Goal: Task Accomplishment & Management: Manage account settings

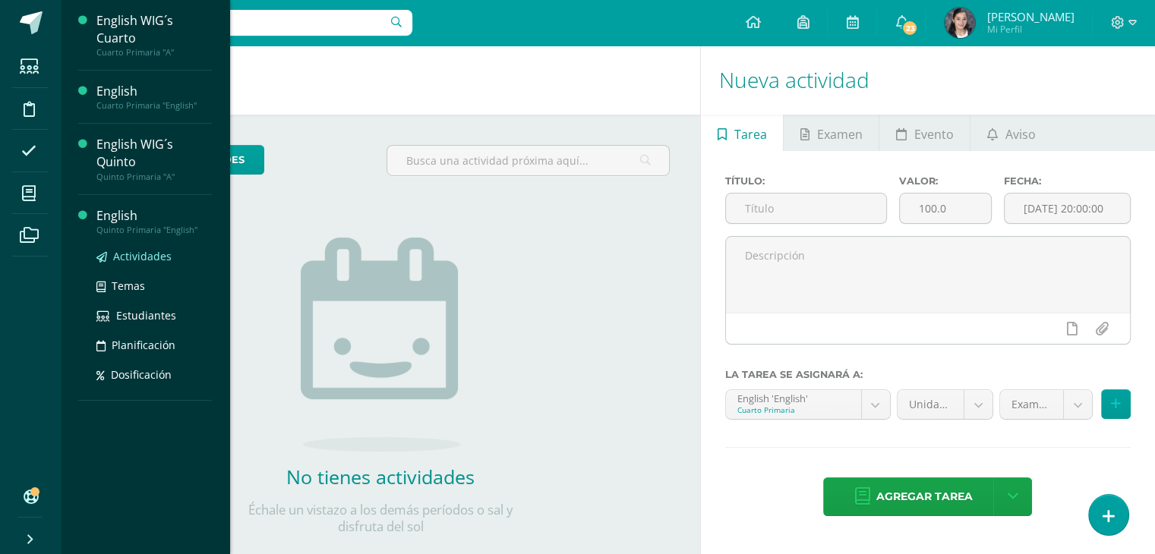
click at [120, 257] on span "Actividades" at bounding box center [142, 256] width 58 height 14
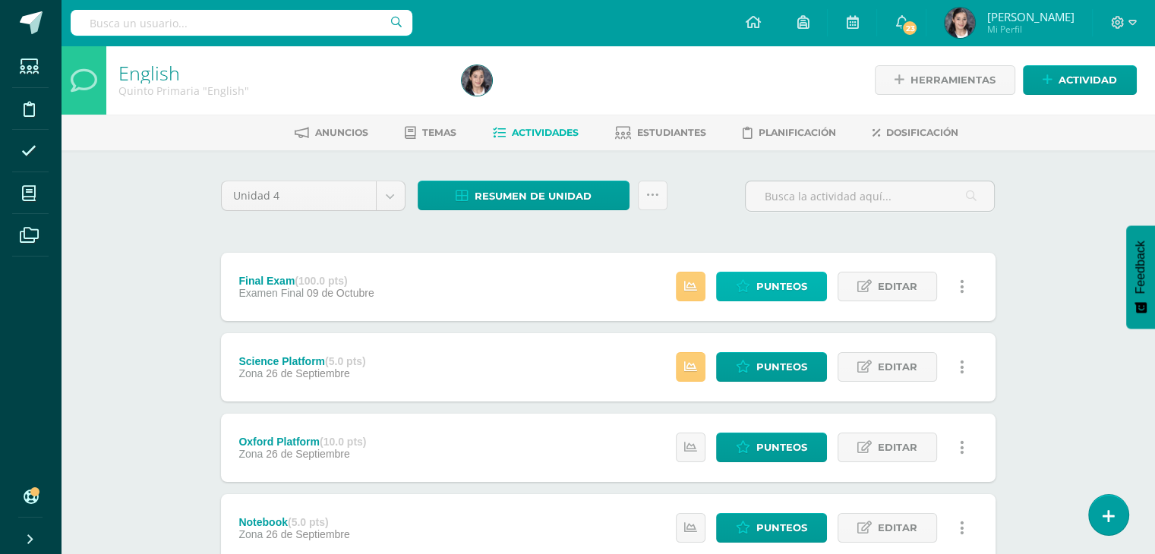
click at [781, 279] on span "Punteos" at bounding box center [781, 287] width 51 height 28
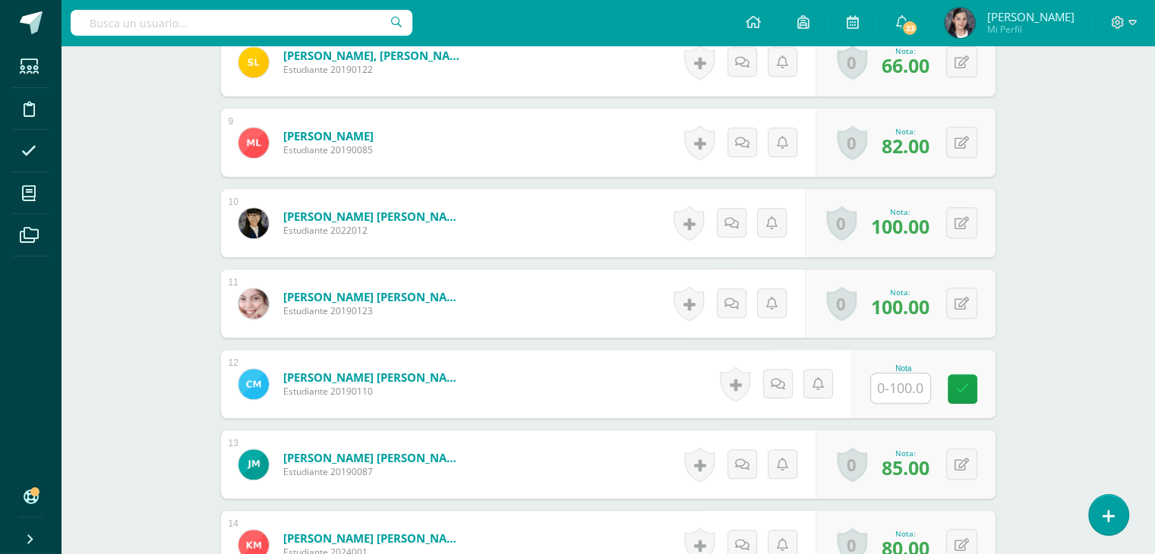
scroll to position [1064, 0]
click at [887, 384] on input "text" at bounding box center [908, 388] width 61 height 30
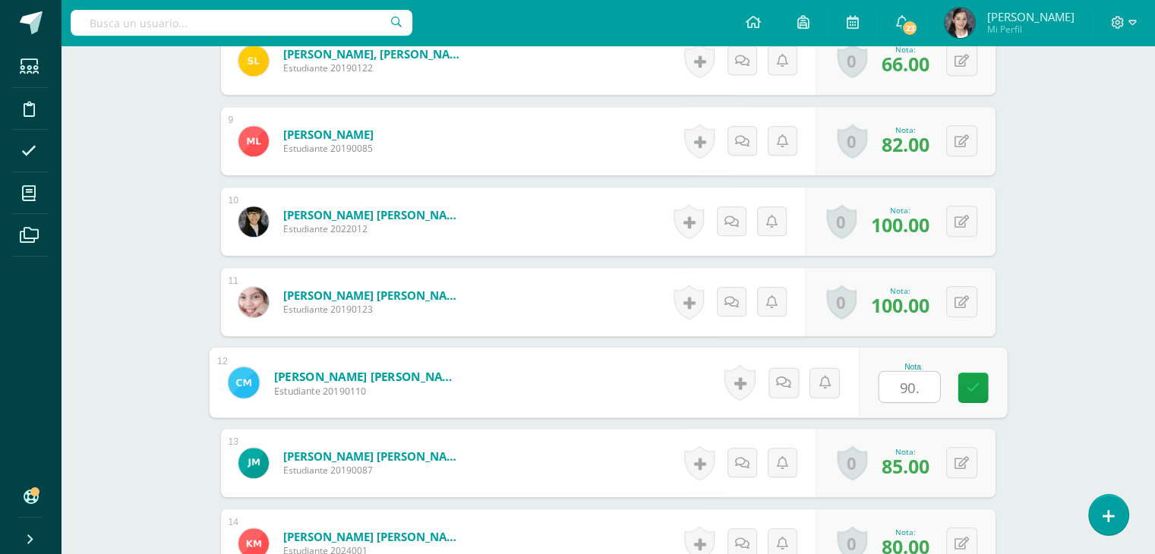
type input "90"
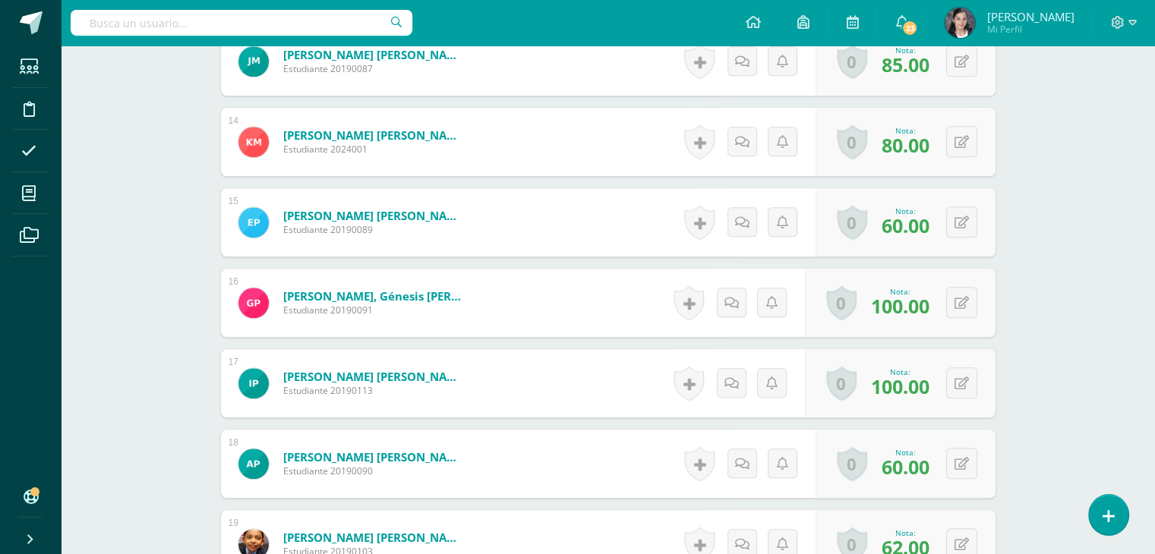
scroll to position [1468, 0]
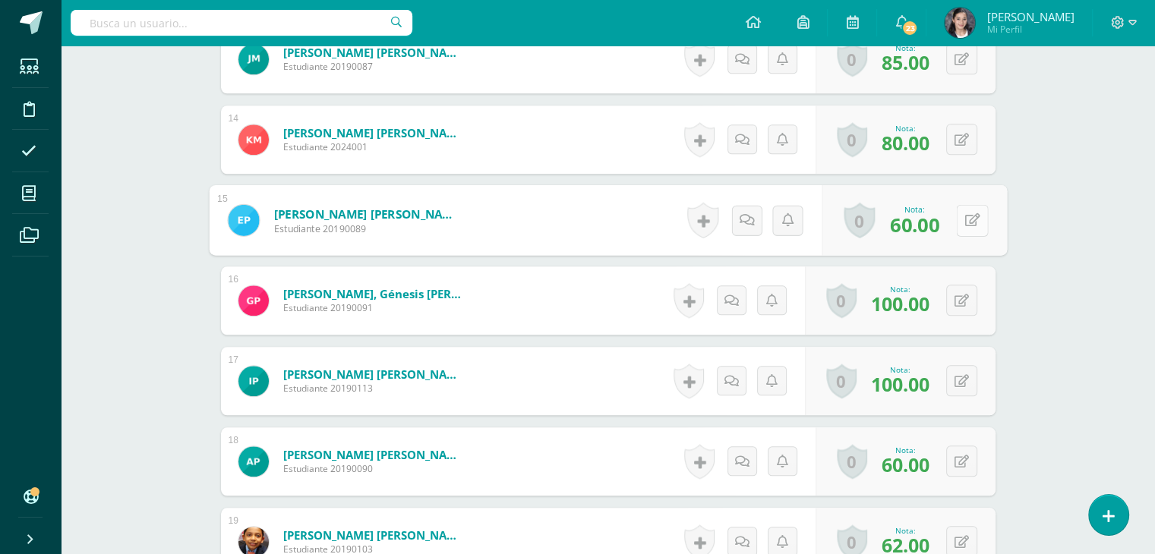
click at [968, 217] on button at bounding box center [972, 220] width 32 height 32
type input "70"
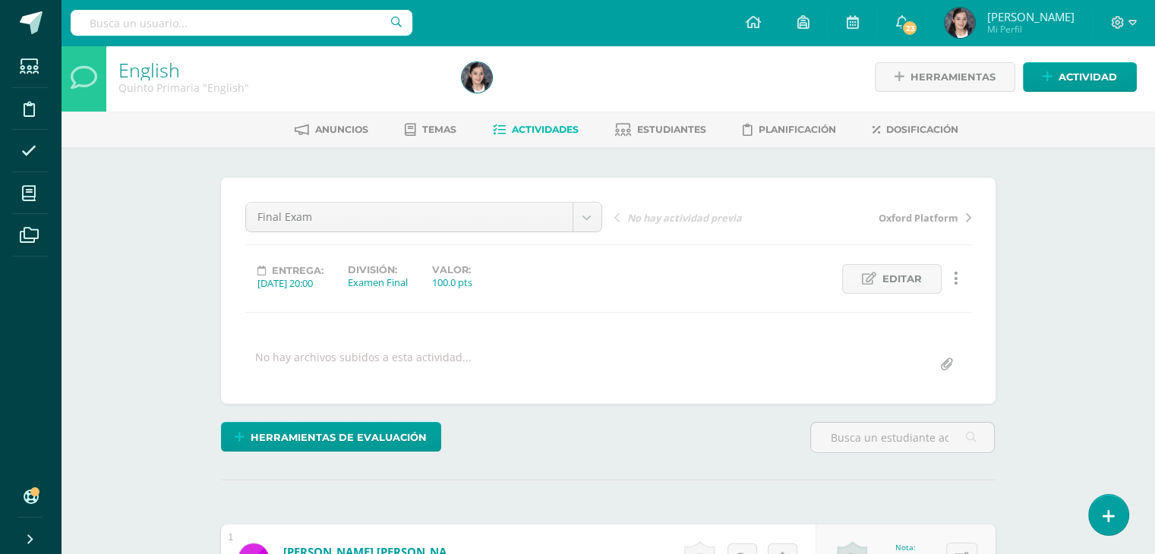
scroll to position [0, 0]
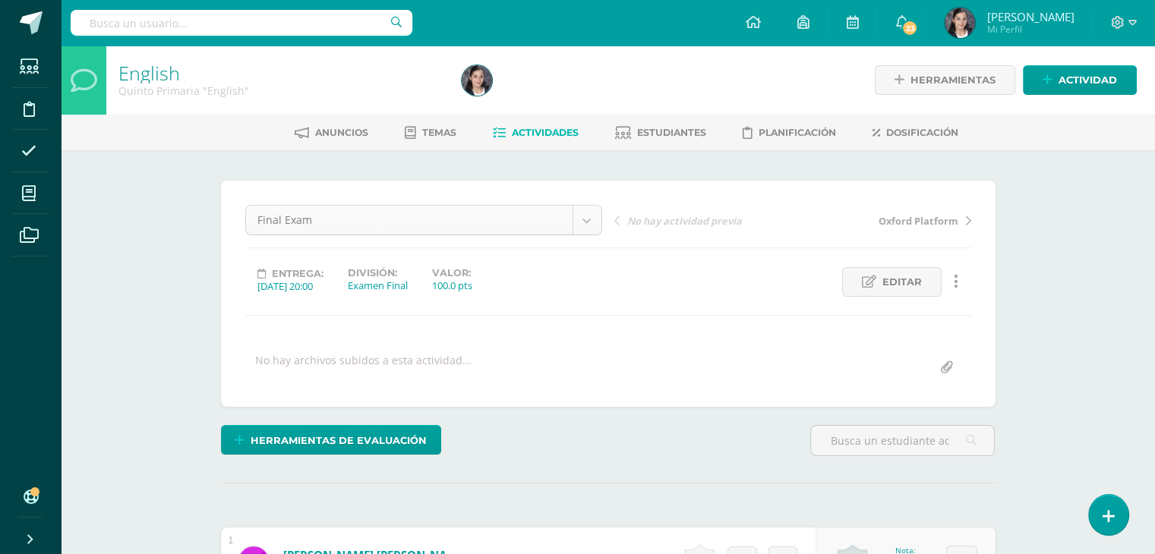
click at [629, 125] on link "Estudiantes" at bounding box center [660, 133] width 91 height 24
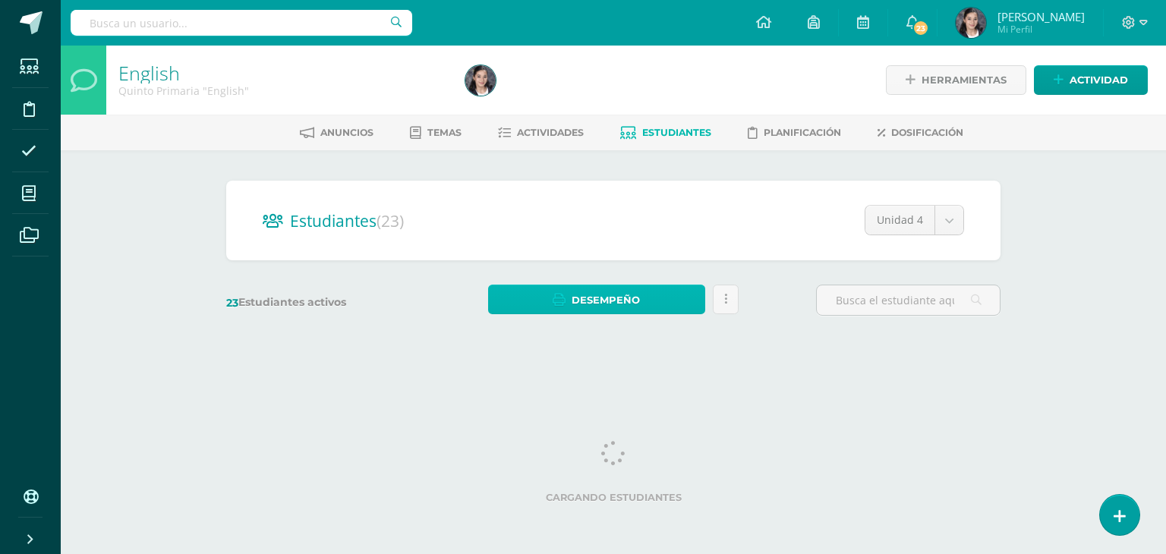
click at [668, 289] on link "Desempeño" at bounding box center [596, 300] width 216 height 30
click at [735, 309] on link at bounding box center [726, 300] width 26 height 30
click at [668, 301] on link "Desempeño" at bounding box center [596, 300] width 216 height 30
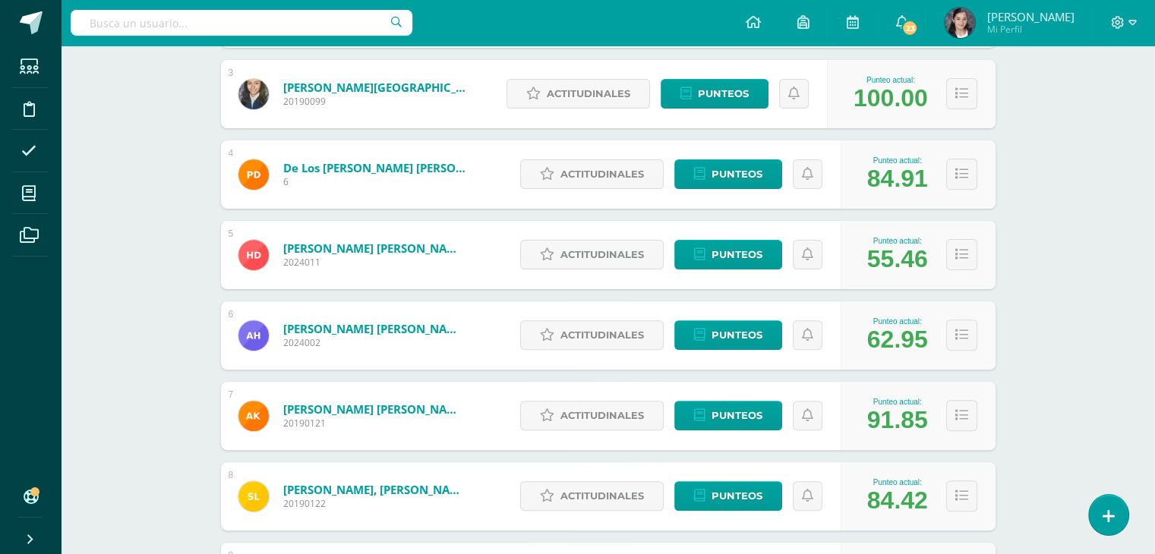
scroll to position [433, 0]
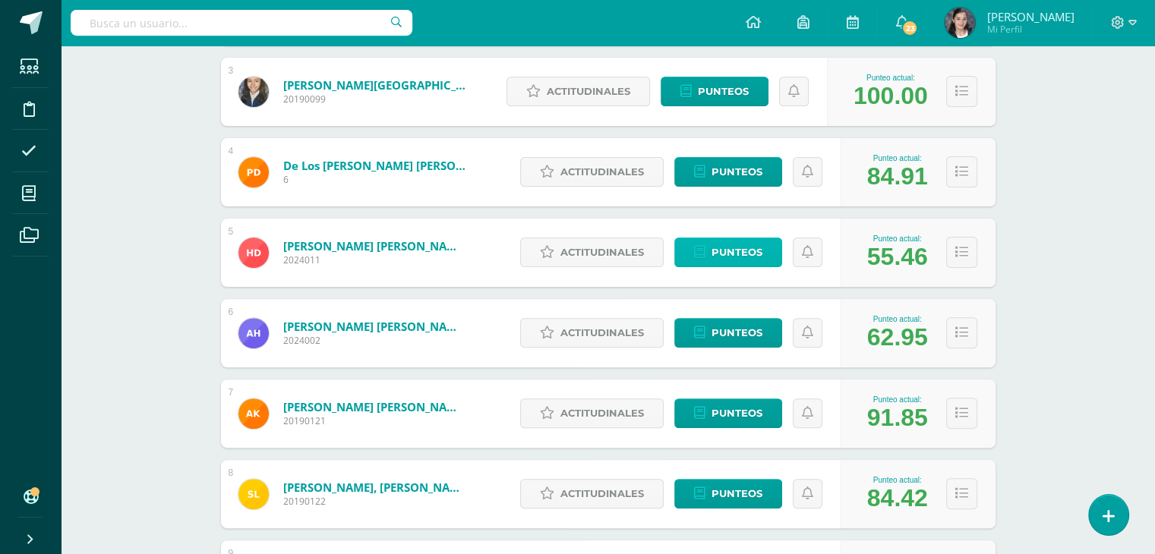
click at [774, 241] on link "Punteos" at bounding box center [728, 253] width 108 height 30
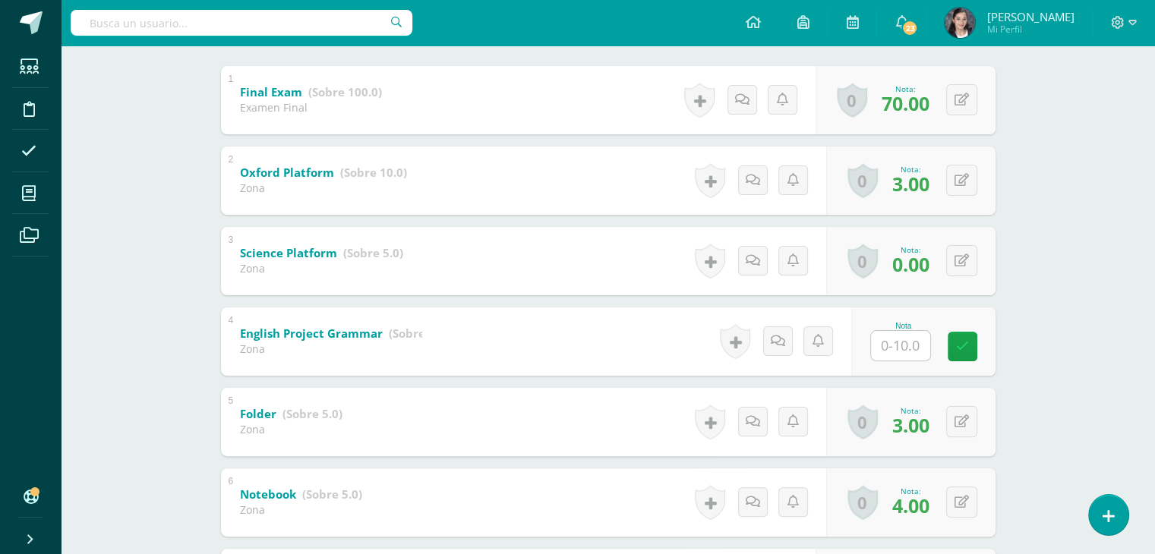
scroll to position [376, 0]
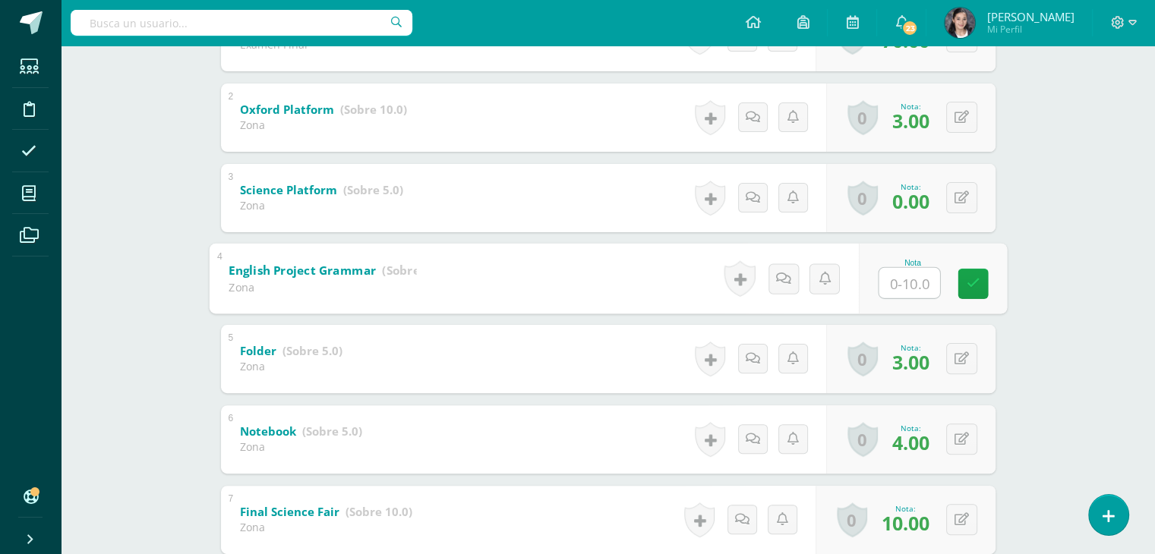
click at [894, 290] on input "text" at bounding box center [908, 282] width 61 height 30
type input "7"
type input "6"
click at [960, 194] on button at bounding box center [961, 197] width 31 height 31
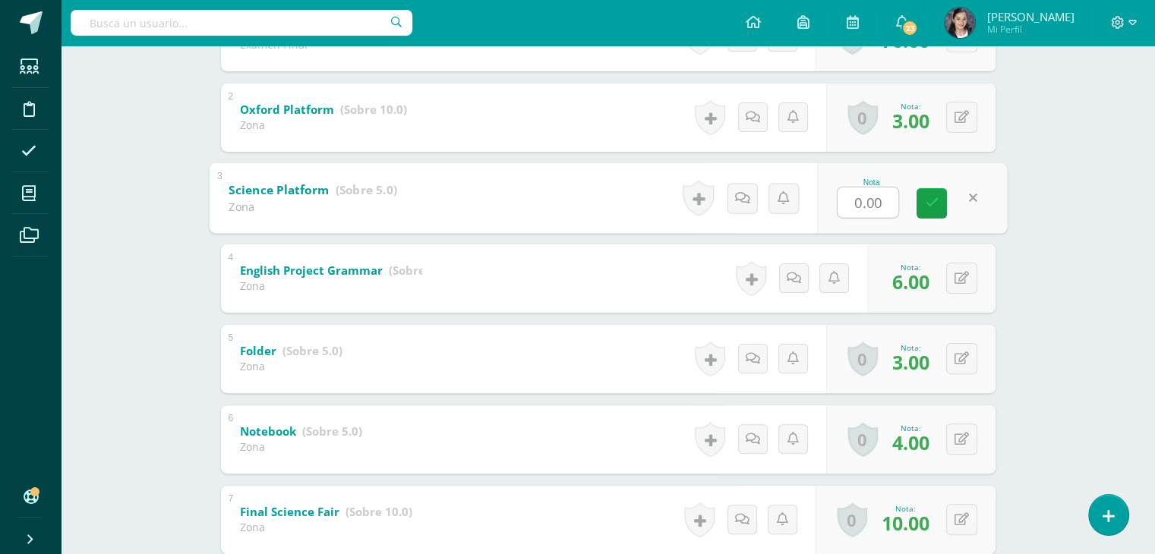
type input "1"
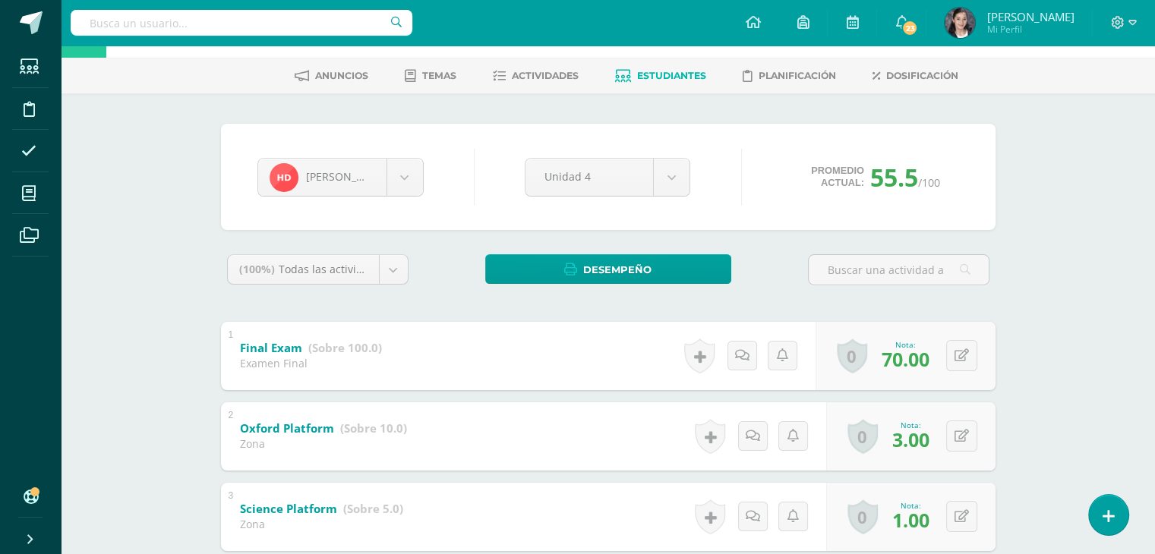
scroll to position [0, 0]
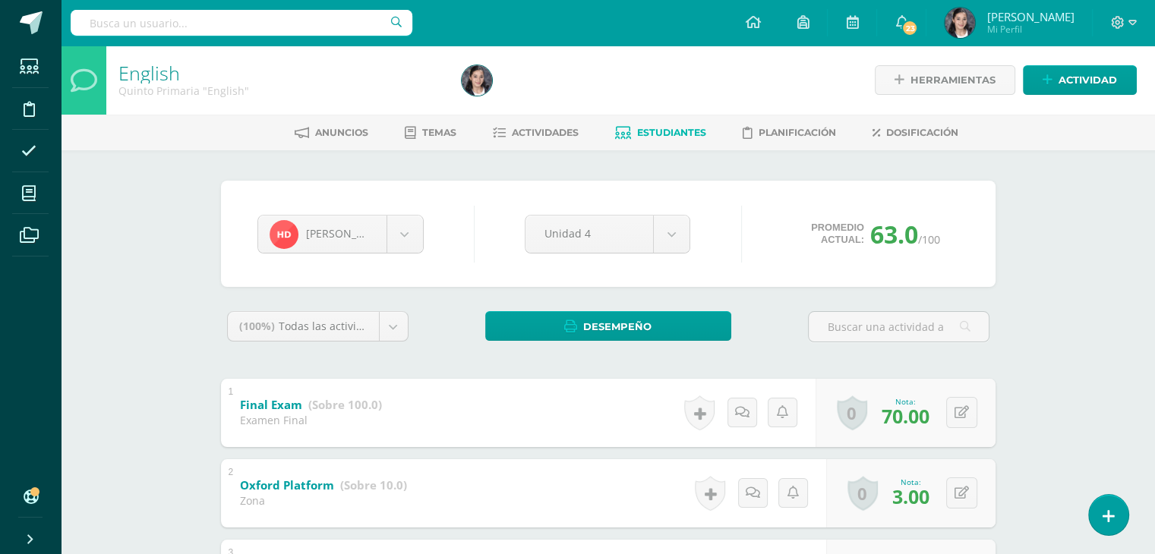
click at [683, 128] on span "Estudiantes" at bounding box center [671, 132] width 69 height 11
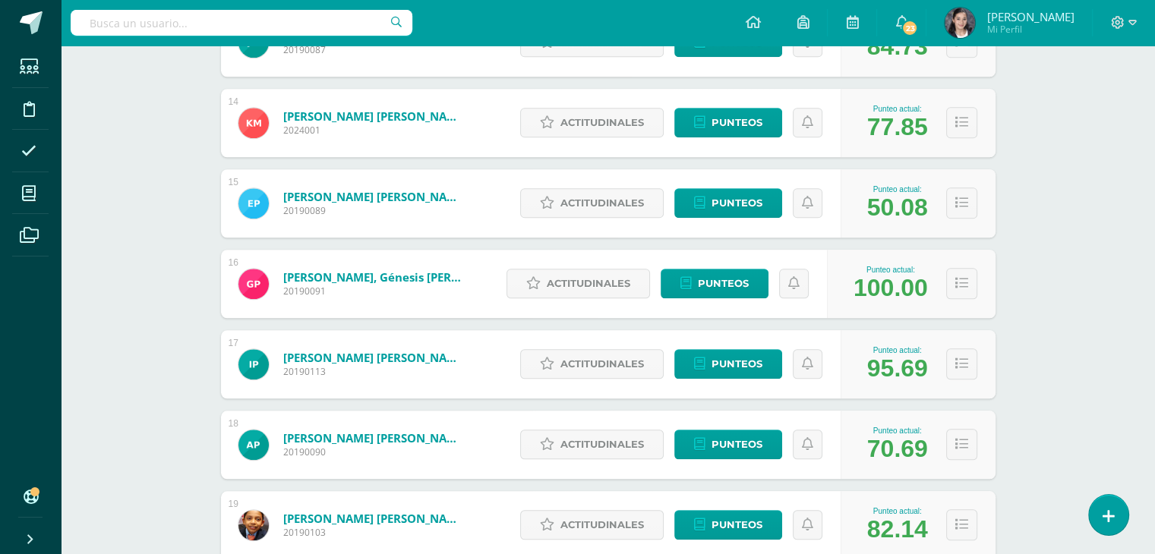
scroll to position [1284, 0]
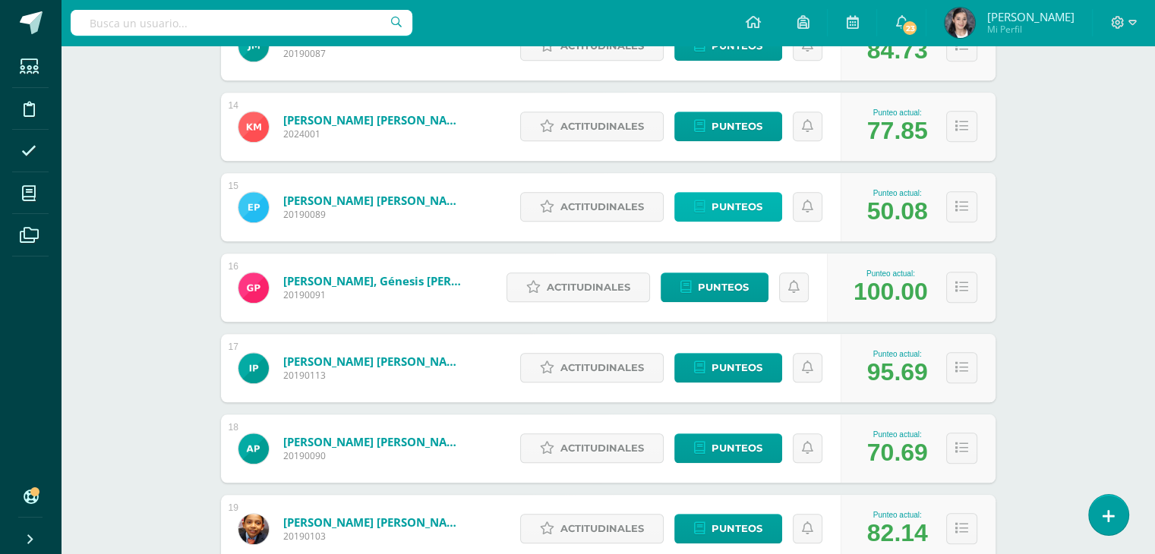
click at [707, 204] on link "Punteos" at bounding box center [728, 207] width 108 height 30
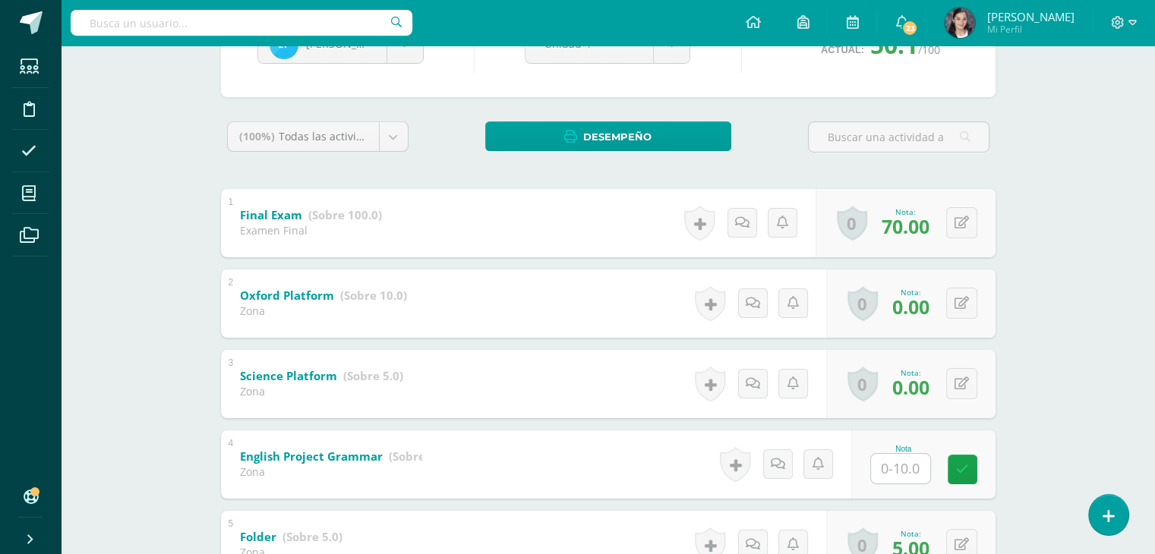
scroll to position [191, 0]
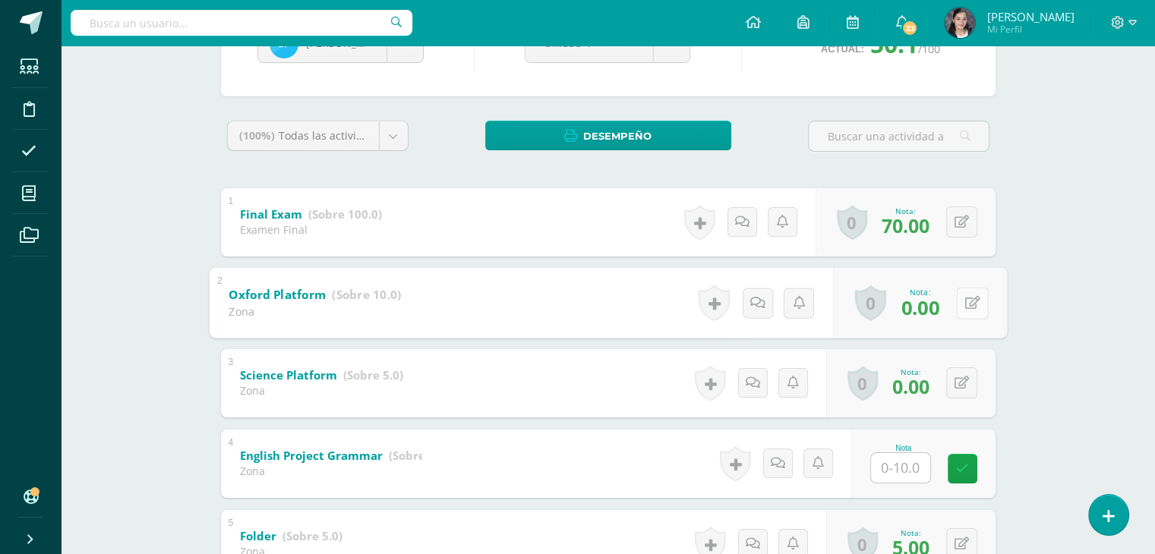
click at [953, 304] on div "0 [GEOGRAPHIC_DATA] Logros obtenidos Aún no hay logros agregados Nota: 0.00" at bounding box center [919, 302] width 174 height 71
click at [980, 301] on button at bounding box center [972, 303] width 32 height 32
type input "1"
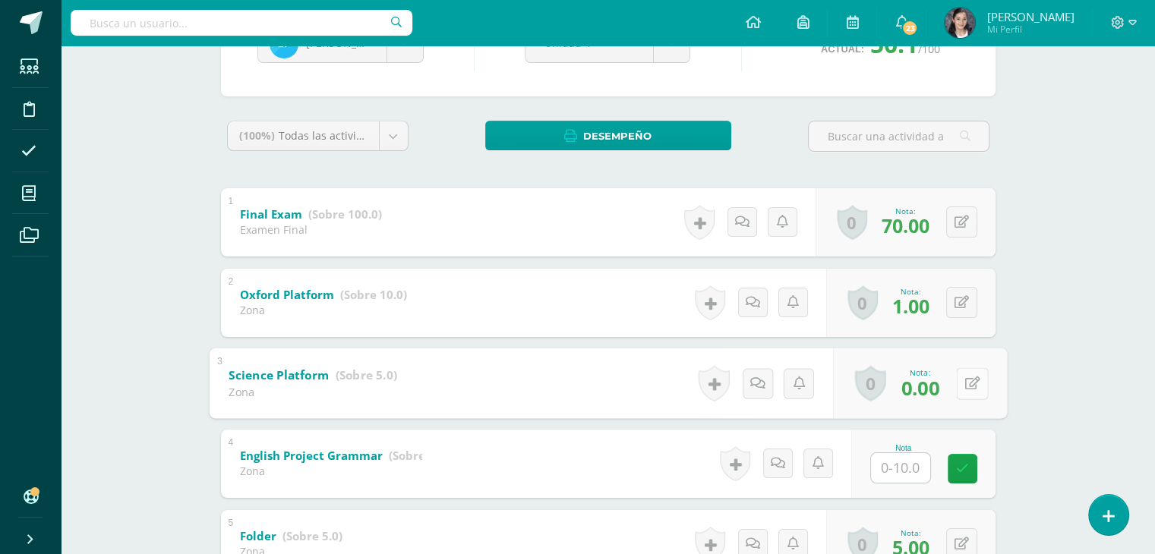
click at [963, 371] on button at bounding box center [972, 383] width 32 height 32
type input "1"
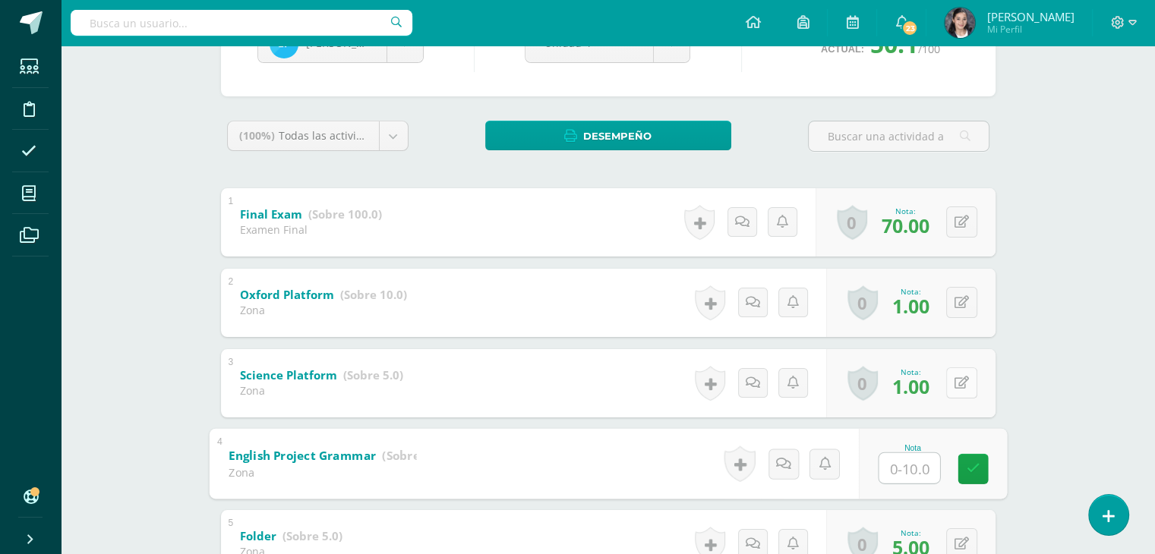
type input "5"
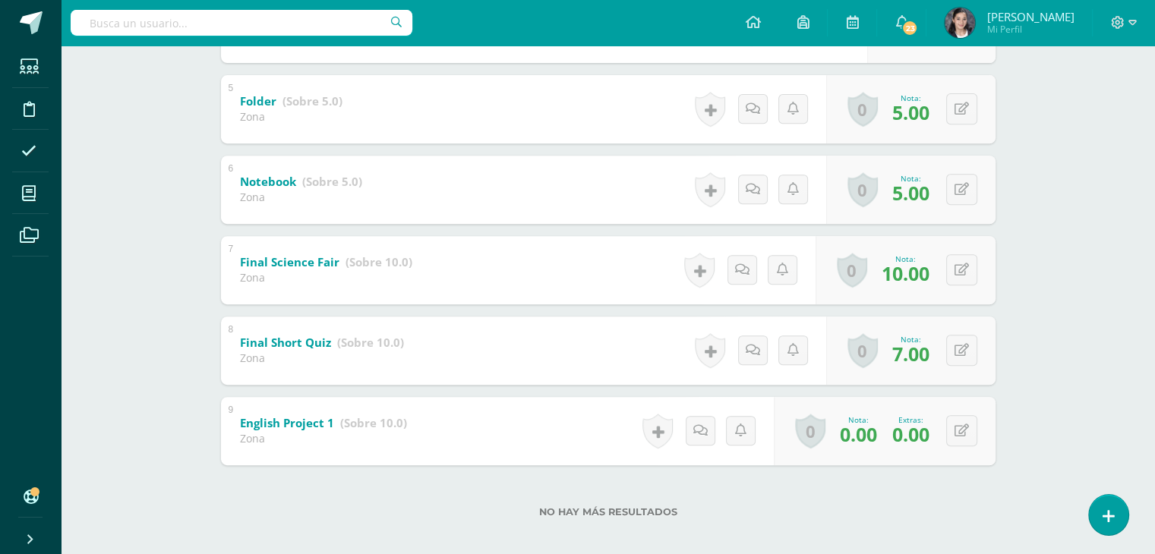
scroll to position [638, 0]
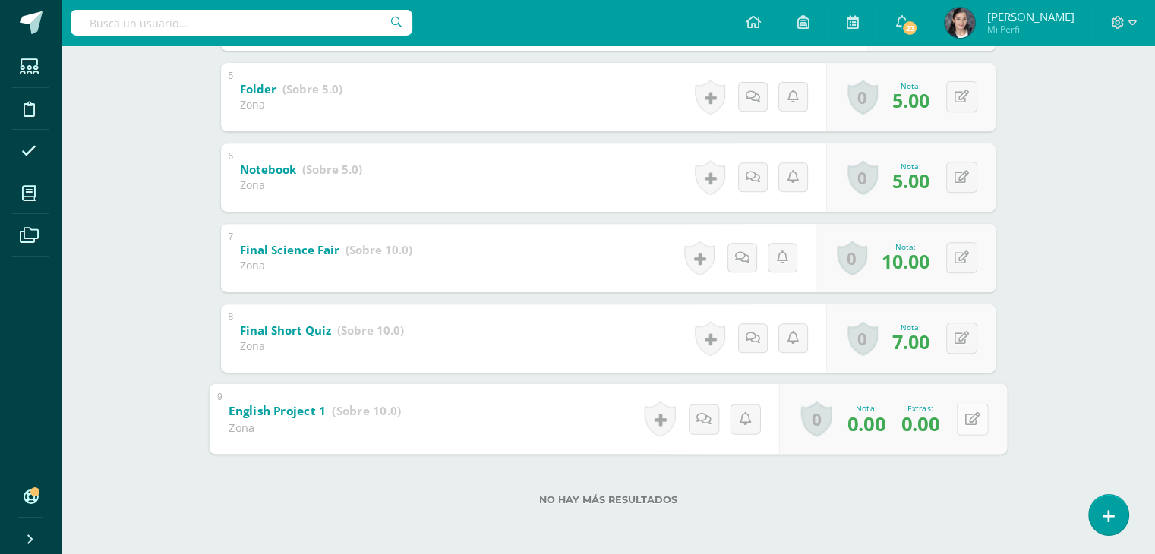
click at [956, 406] on button at bounding box center [972, 419] width 32 height 32
type input "1"
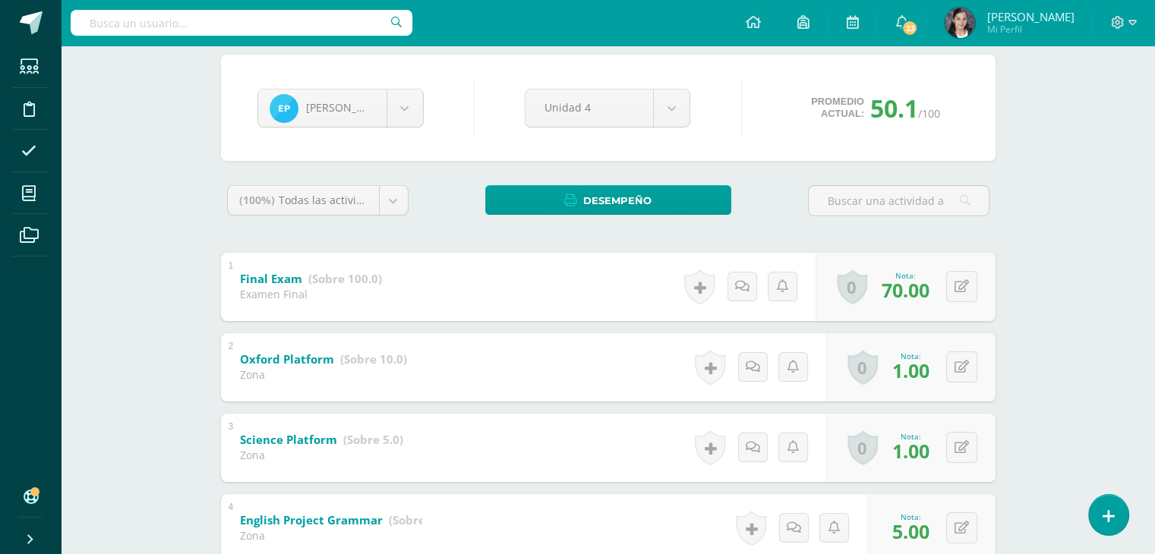
scroll to position [0, 0]
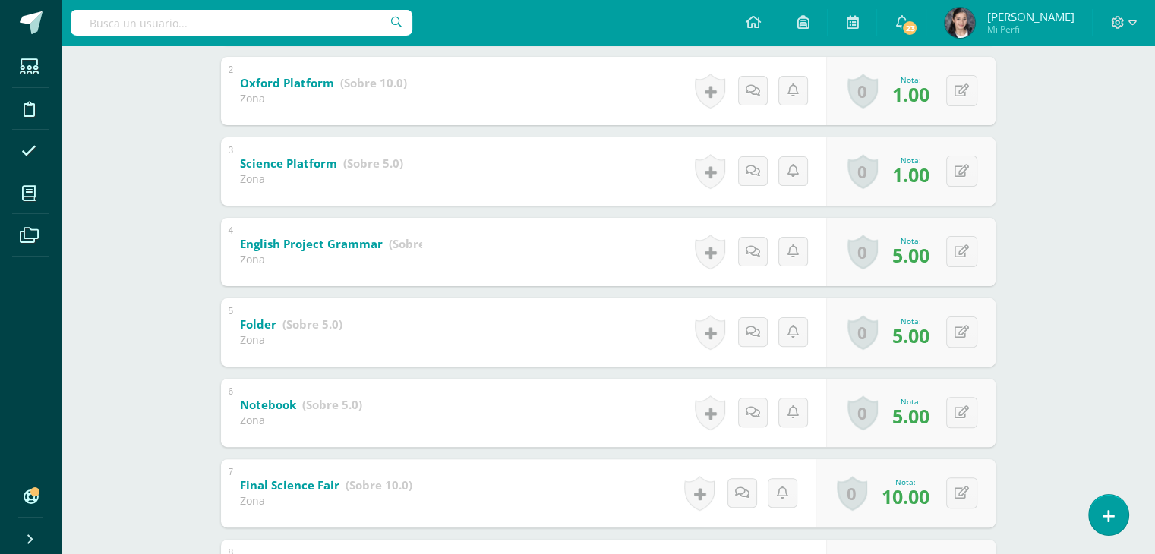
scroll to position [376, 0]
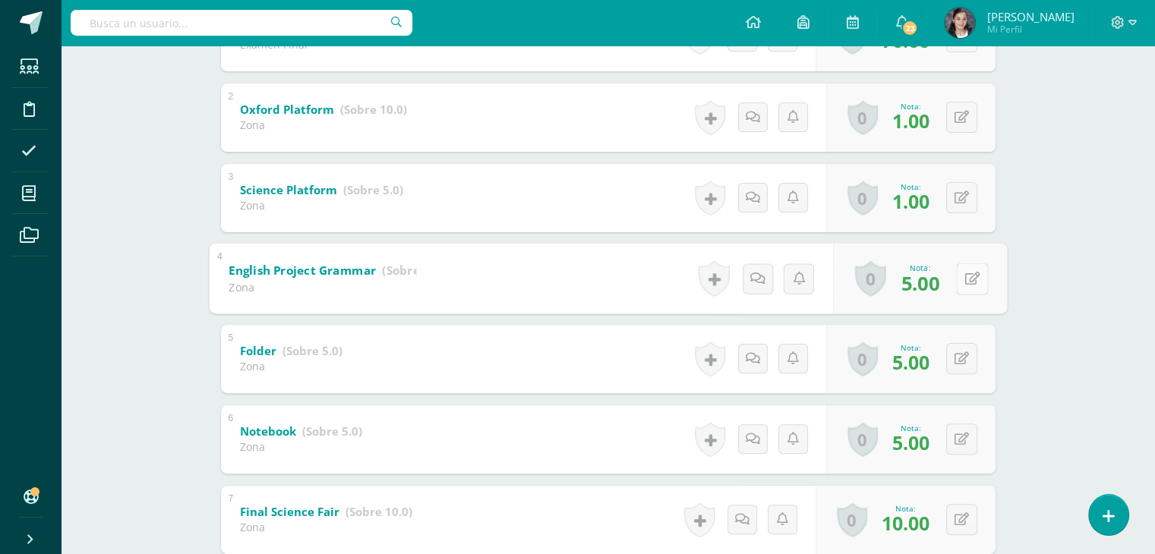
click at [954, 288] on div "0 Logros Logros obtenidos Aún no hay logros agregados Nota: 5.00" at bounding box center [919, 278] width 174 height 71
click at [969, 273] on icon at bounding box center [971, 278] width 15 height 13
type input "7"
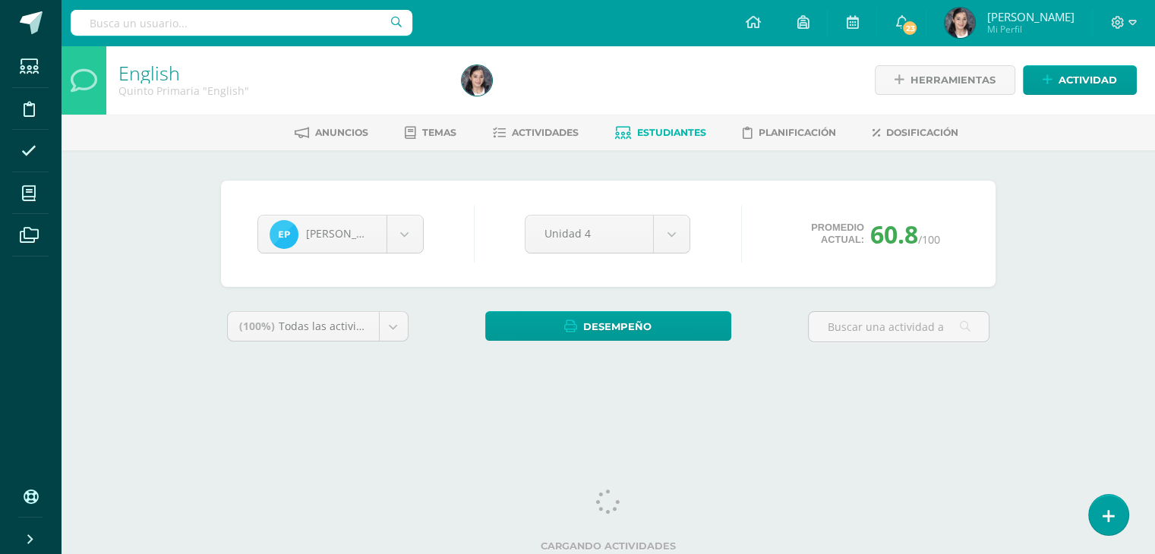
click at [648, 131] on span "Estudiantes" at bounding box center [671, 132] width 69 height 11
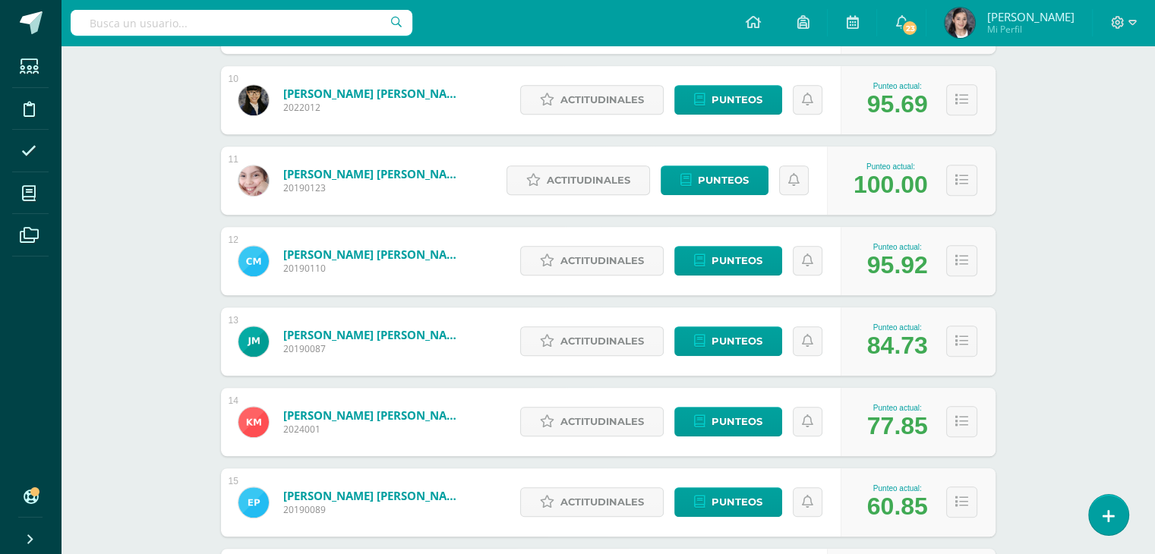
scroll to position [978, 0]
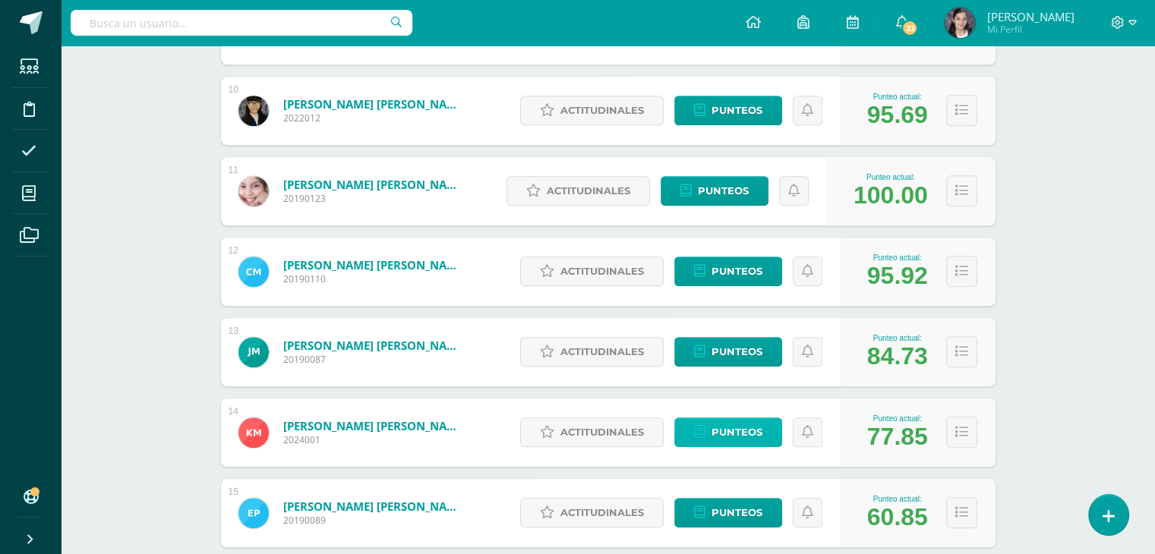
click at [767, 442] on link "Punteos" at bounding box center [728, 433] width 108 height 30
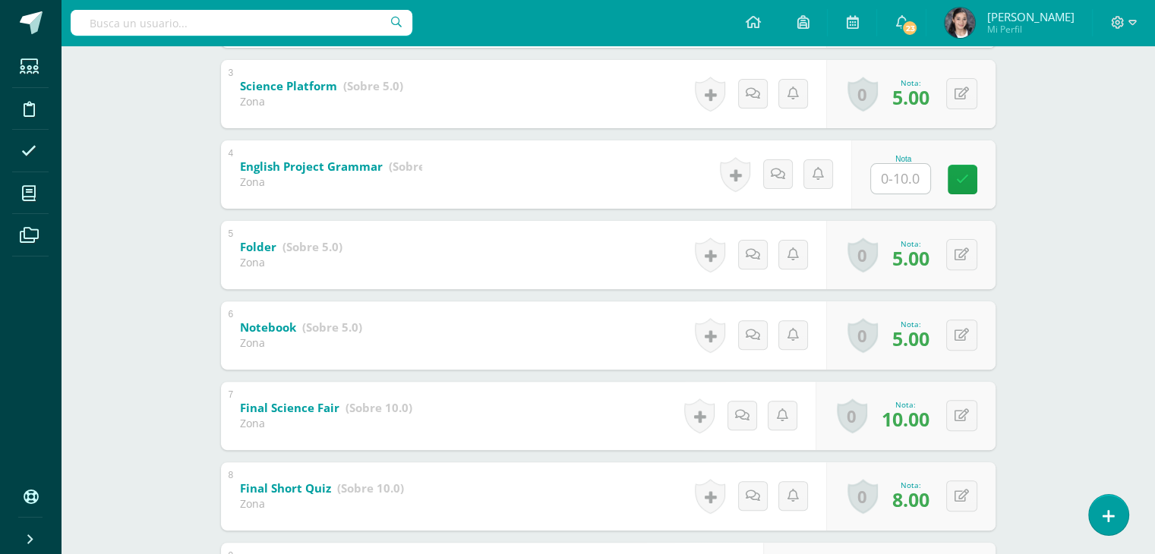
scroll to position [481, 0]
click at [901, 170] on input "text" at bounding box center [908, 177] width 61 height 30
type input "7"
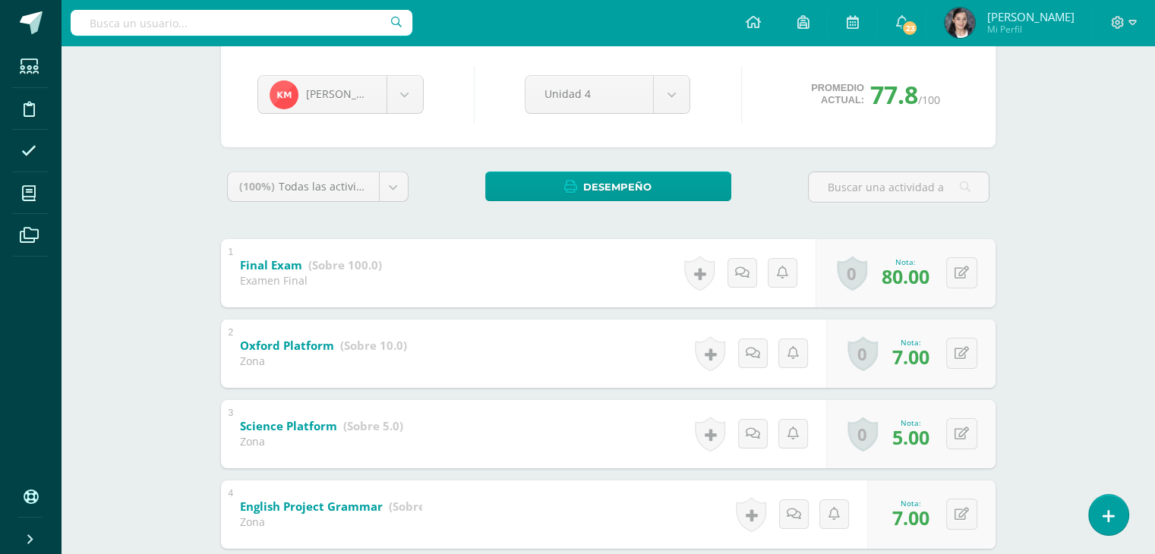
scroll to position [0, 0]
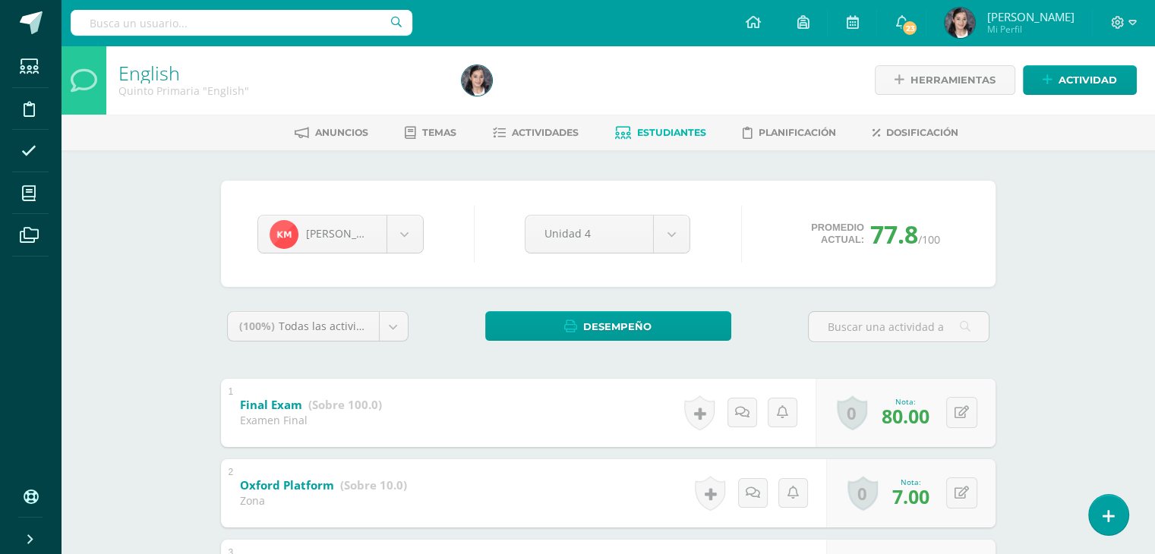
click at [480, 27] on div "Configuración Cerrar sesión Ashley Mi Perfil 23 23 Avisos 172 avisos sin leer A…" at bounding box center [608, 23] width 1094 height 46
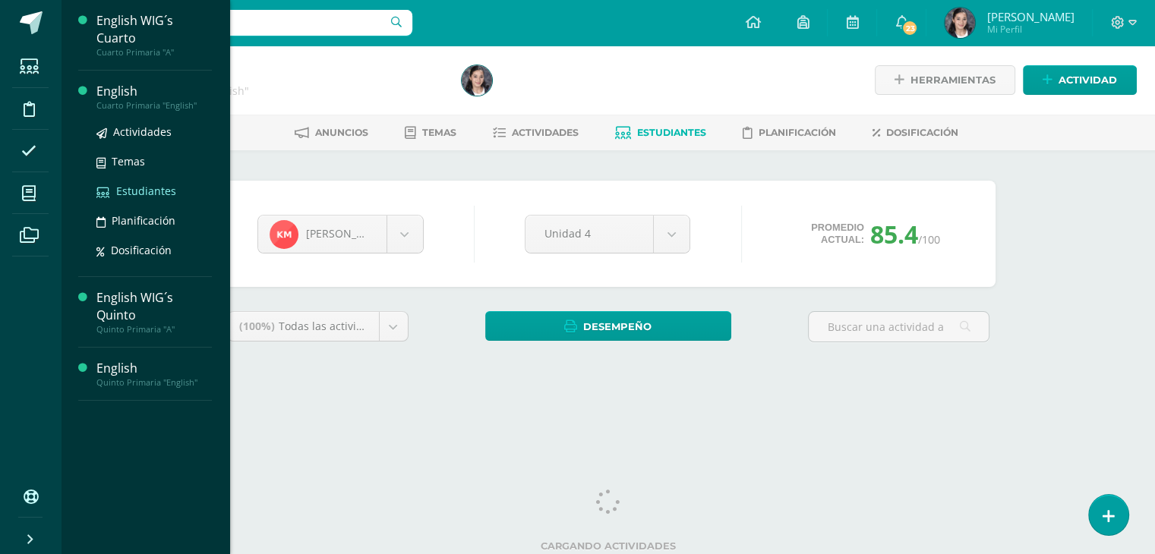
click at [135, 192] on span "Estudiantes" at bounding box center [146, 191] width 60 height 14
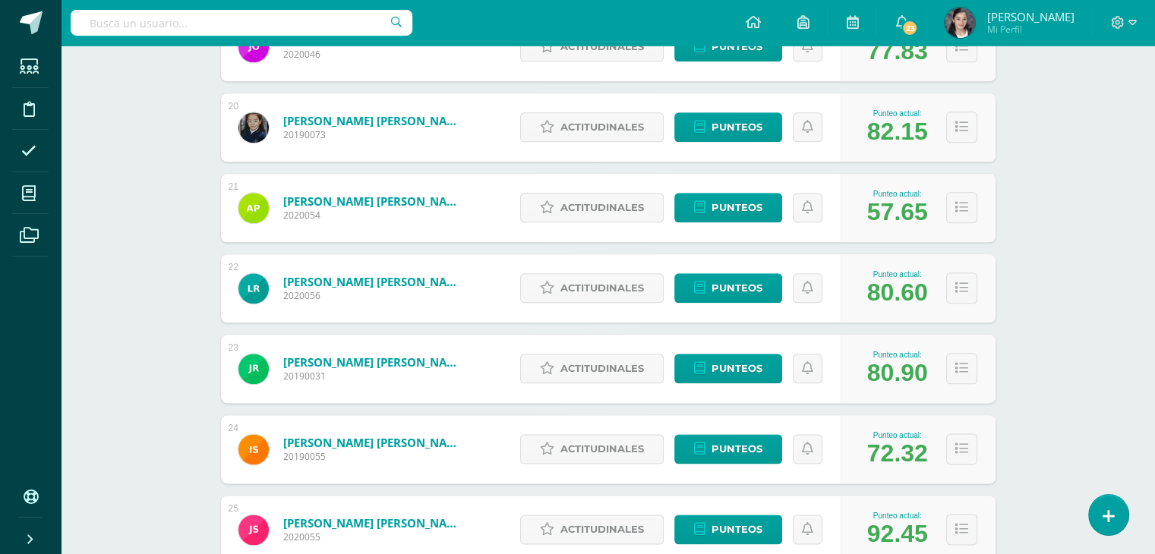
scroll to position [1764, 0]
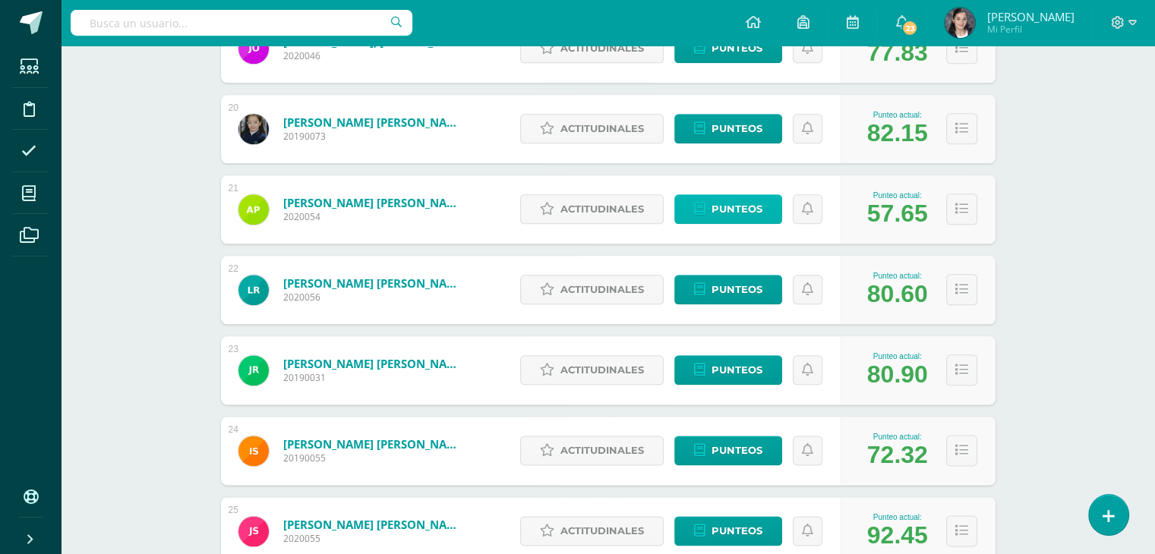
click at [718, 206] on span "Punteos" at bounding box center [736, 209] width 51 height 28
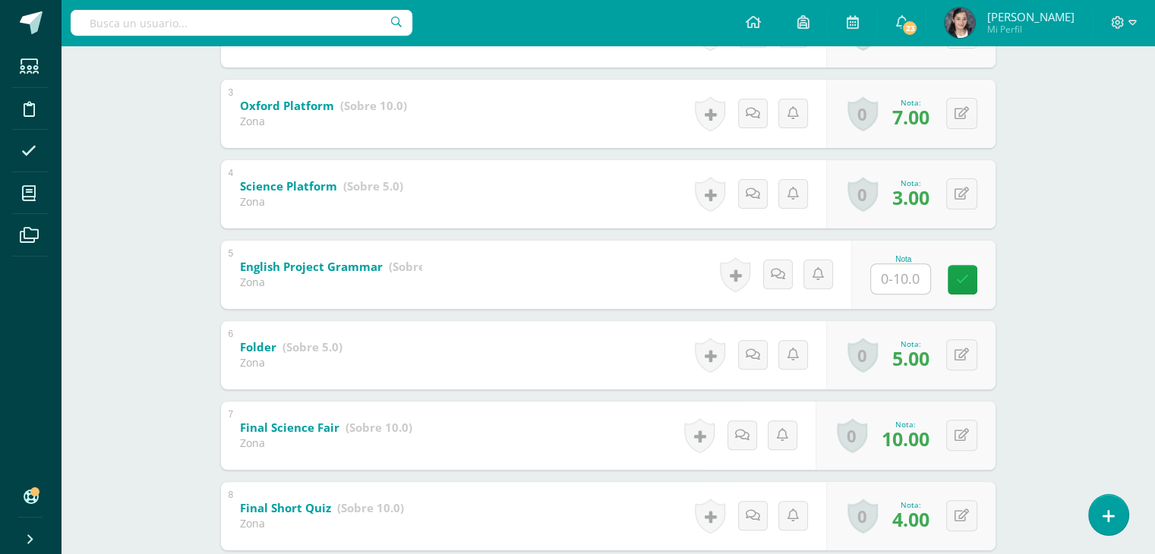
scroll to position [461, 0]
click at [909, 280] on input "text" at bounding box center [908, 278] width 61 height 30
type input "7"
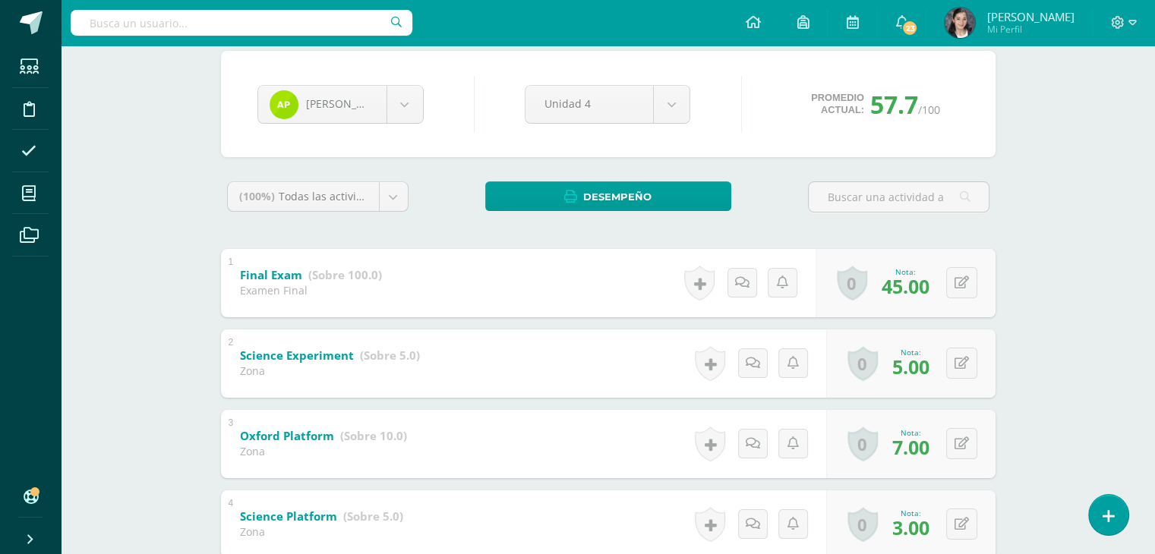
scroll to position [0, 0]
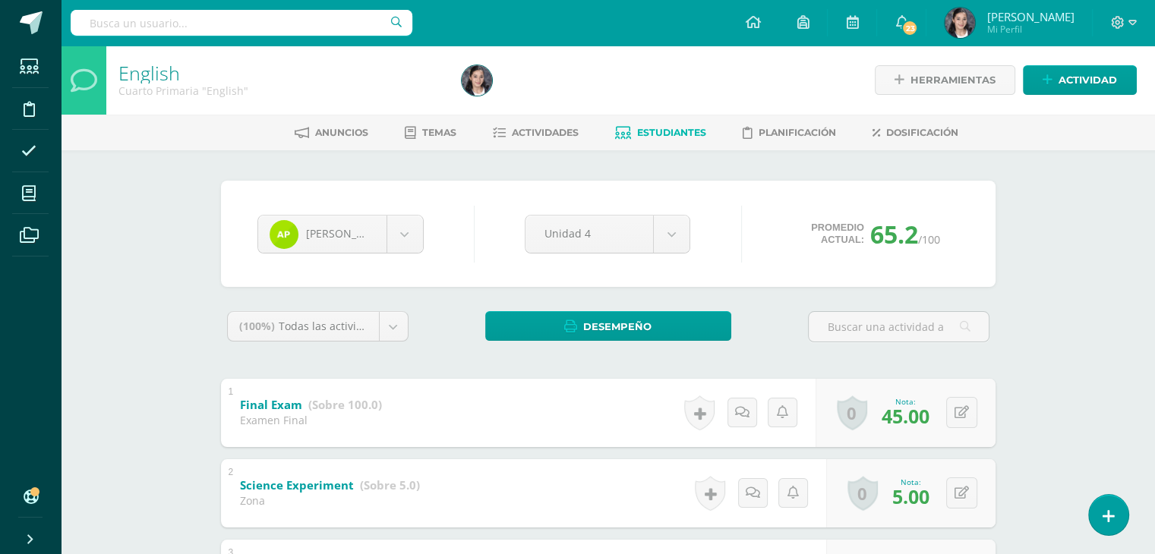
click at [695, 134] on span "Estudiantes" at bounding box center [671, 132] width 69 height 11
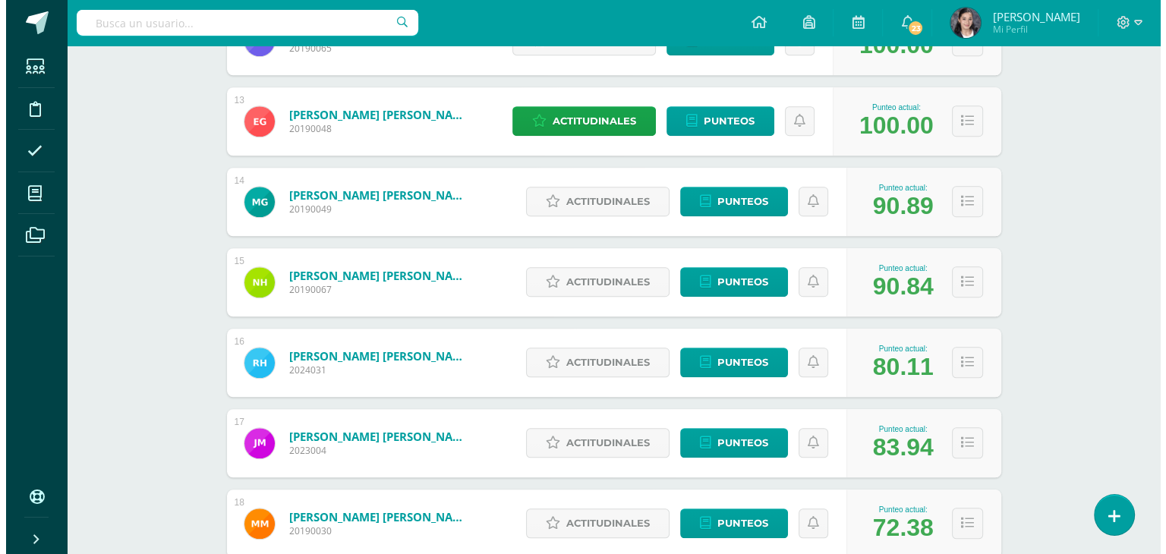
scroll to position [1198, 0]
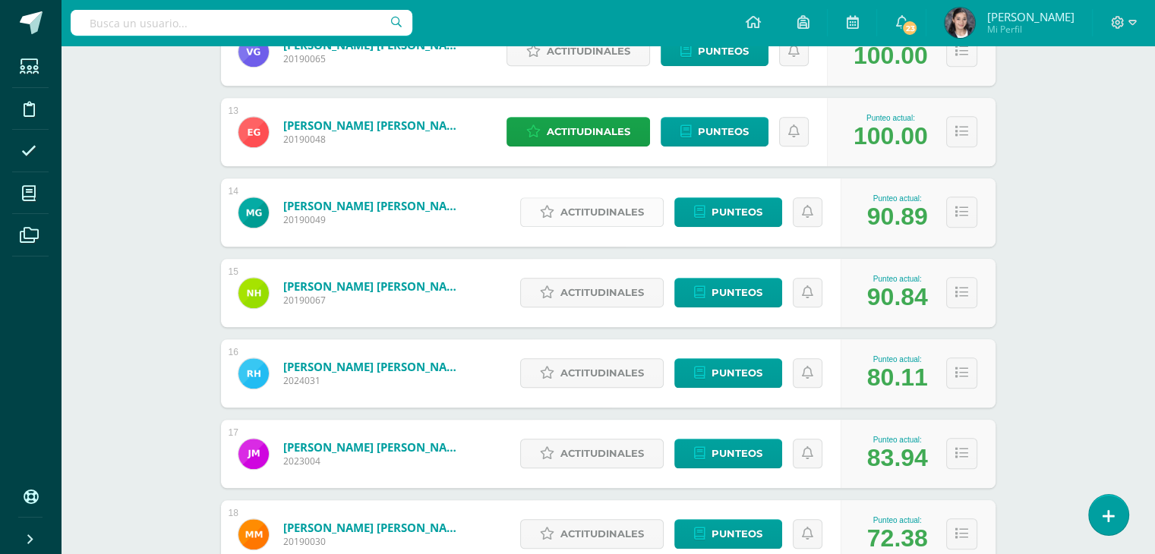
click at [583, 207] on span "Actitudinales" at bounding box center [602, 212] width 84 height 28
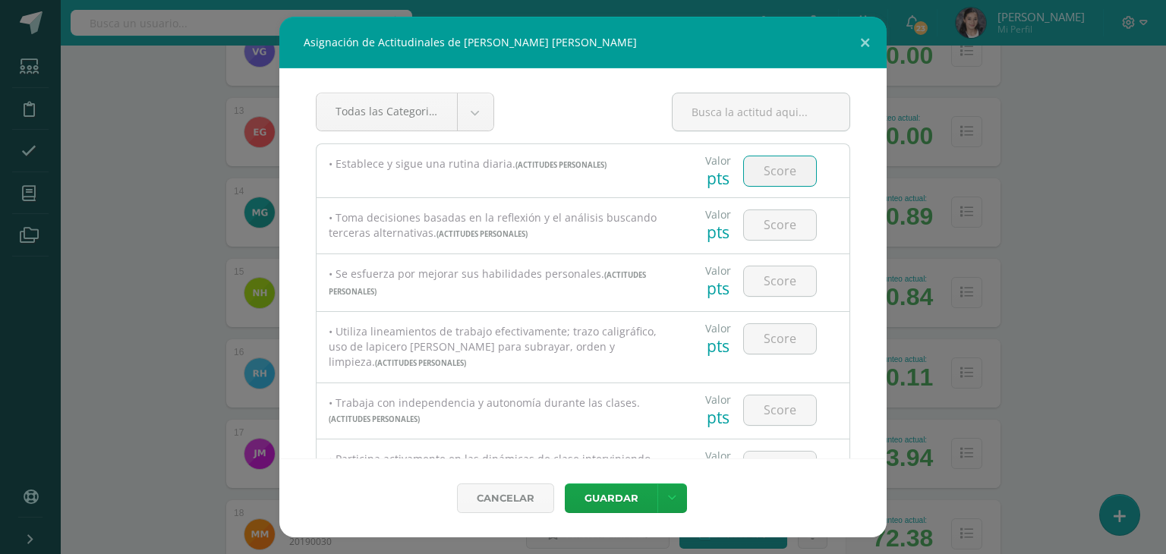
click at [799, 162] on input "number" at bounding box center [780, 171] width 72 height 30
click at [788, 169] on input "number" at bounding box center [780, 171] width 72 height 30
type input "100"
click at [786, 206] on div at bounding box center [780, 224] width 86 height 53
click at [785, 220] on input "number" at bounding box center [780, 225] width 72 height 30
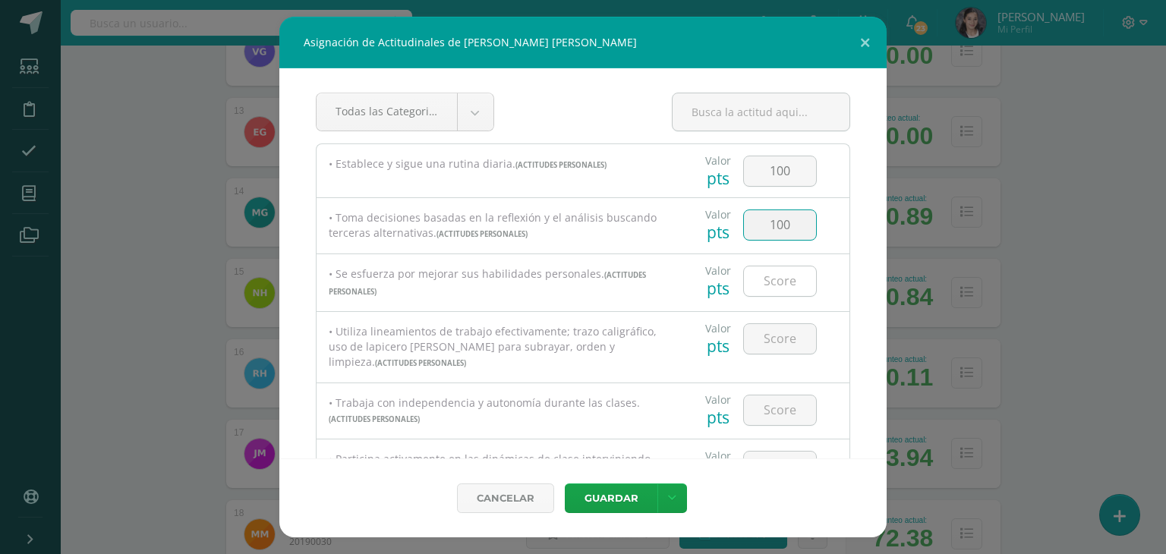
type input "100"
click at [769, 273] on input "number" at bounding box center [780, 281] width 72 height 30
type input "100"
click at [761, 346] on input "number" at bounding box center [780, 339] width 72 height 30
type input "100"
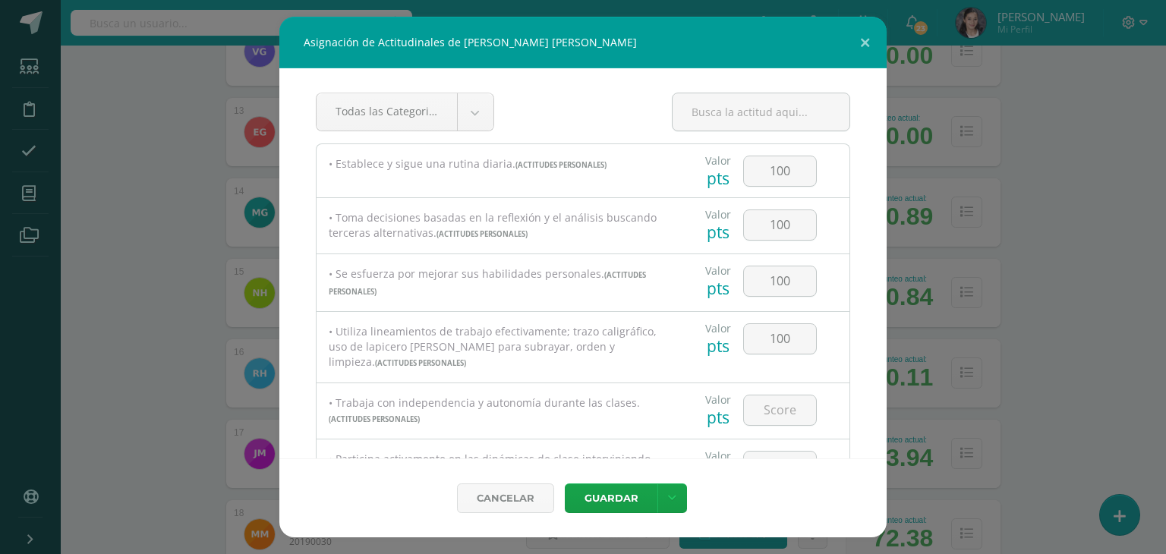
click at [739, 446] on div at bounding box center [780, 466] width 86 height 53
click at [770, 408] on input "number" at bounding box center [780, 411] width 72 height 30
type input "100"
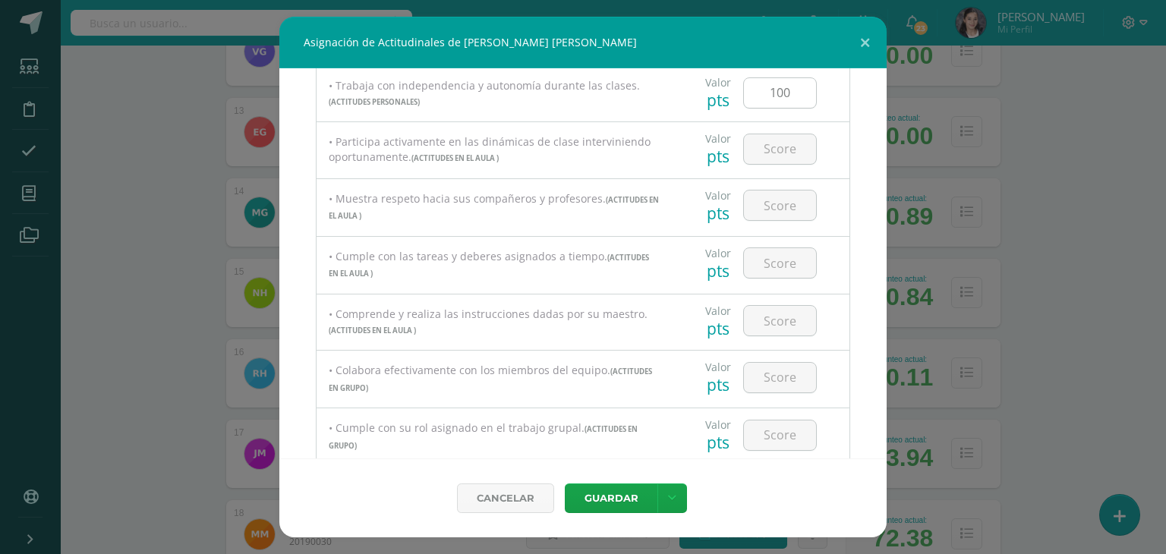
scroll to position [321, 0]
click at [782, 135] on input "number" at bounding box center [780, 146] width 72 height 30
type input "100"
click at [766, 206] on input "number" at bounding box center [780, 202] width 72 height 30
